Goal: Obtain resource: Download file/media

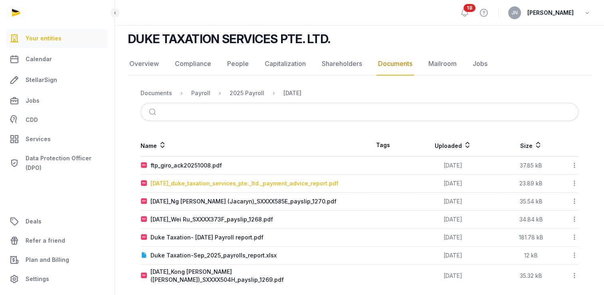
scroll to position [59, 0]
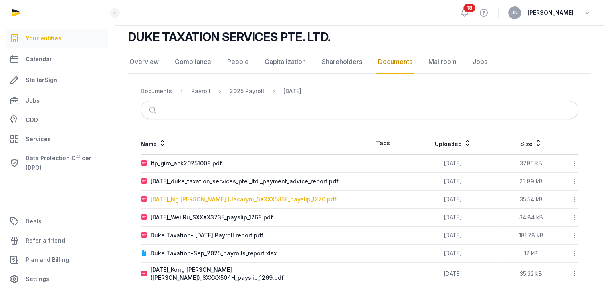
click at [260, 198] on div "[DATE]_Ng [PERSON_NAME] (Jacaryn)_SXXXX585E_payslip_1270.pdf" at bounding box center [244, 199] width 186 height 8
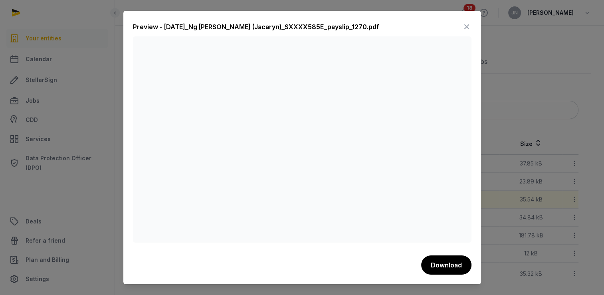
click at [467, 26] on icon at bounding box center [467, 26] width 10 height 13
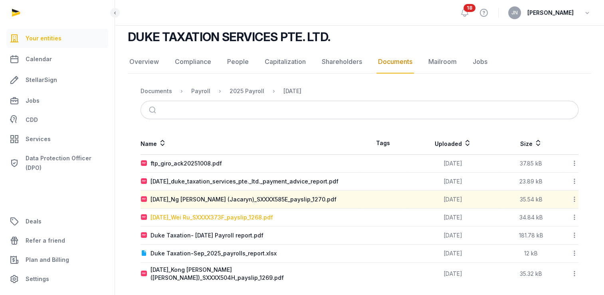
click at [234, 216] on div "[DATE]_Wei Ru_SXXXX373F_payslip_1268.pdf" at bounding box center [212, 217] width 123 height 8
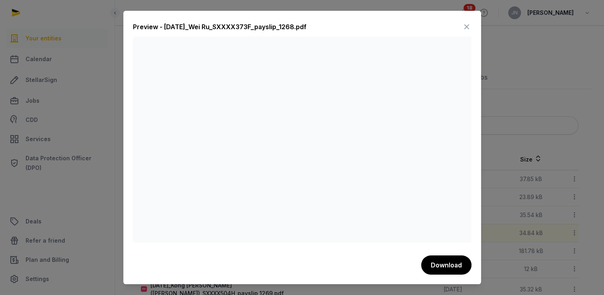
scroll to position [19, 0]
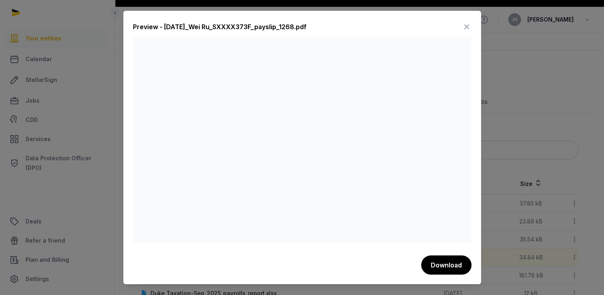
click at [466, 28] on icon at bounding box center [467, 26] width 10 height 13
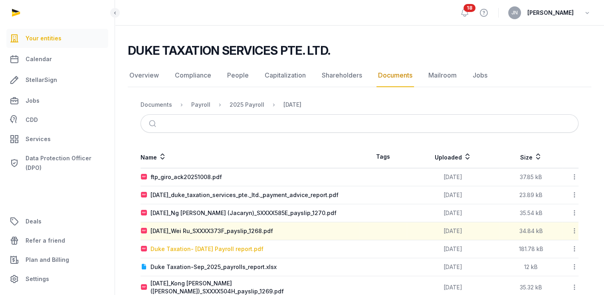
scroll to position [59, 0]
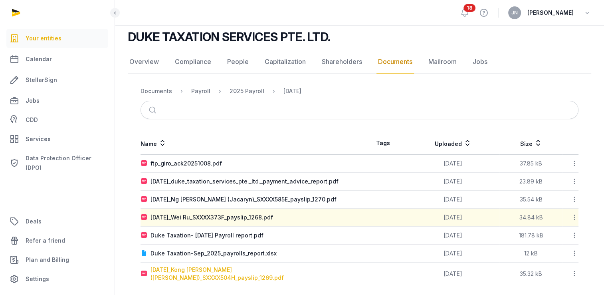
click at [277, 272] on div "[DATE]_Kong [PERSON_NAME] ([PERSON_NAME])_SXXXX504H_payslip_1269.pdf" at bounding box center [255, 274] width 209 height 16
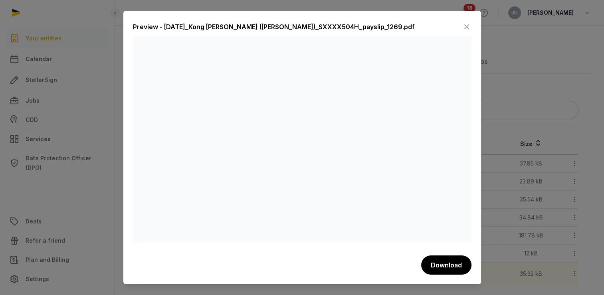
click at [467, 25] on icon at bounding box center [467, 26] width 10 height 13
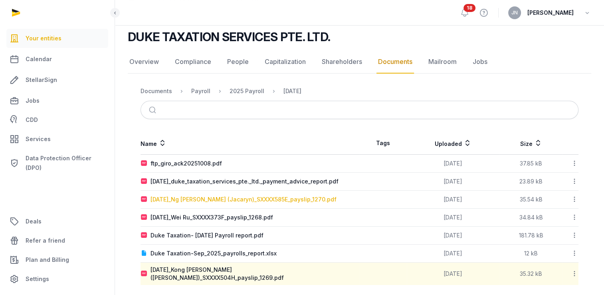
click at [260, 201] on div "[DATE]_Ng [PERSON_NAME] (Jacaryn)_SXXXX585E_payslip_1270.pdf" at bounding box center [244, 199] width 186 height 8
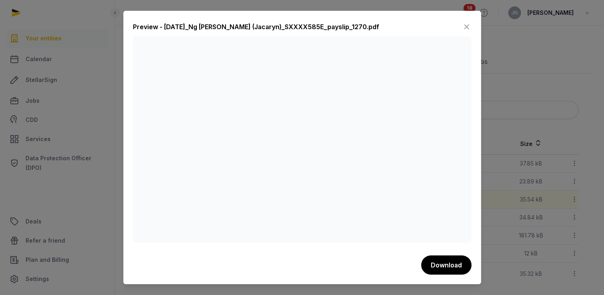
click at [466, 28] on icon at bounding box center [467, 26] width 10 height 13
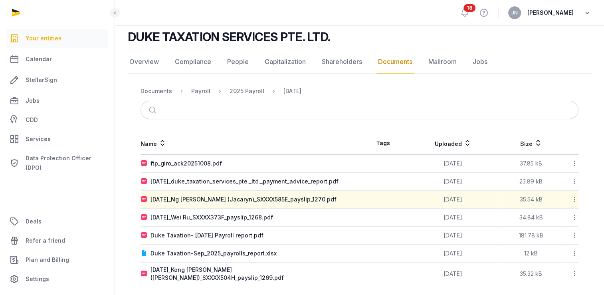
click at [585, 14] on icon "button" at bounding box center [587, 12] width 8 height 11
click at [529, 42] on button "Sign out" at bounding box center [546, 45] width 89 height 14
